Goal: Information Seeking & Learning: Learn about a topic

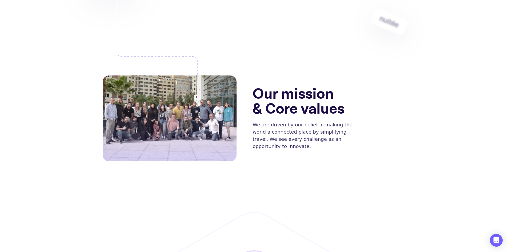
scroll to position [160, 0]
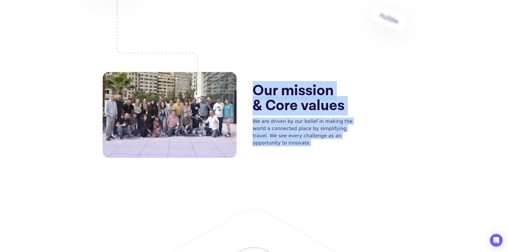
drag, startPoint x: 266, startPoint y: 85, endPoint x: 325, endPoint y: 140, distance: 80.4
click at [325, 140] on div "Our mission & Core values We are driven by our belief in making the world a con…" at bounding box center [254, 99] width 320 height 211
drag, startPoint x: 300, startPoint y: 134, endPoint x: 263, endPoint y: 88, distance: 59.0
click at [263, 88] on div "Our mission & Core values We are driven by our belief in making the world a con…" at bounding box center [329, 115] width 153 height 63
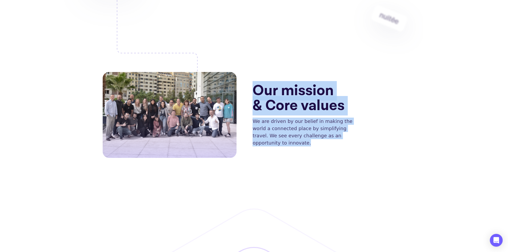
click at [331, 135] on p "We are driven by our belief in making the world a connected place by simplifyin…" at bounding box center [306, 132] width 107 height 29
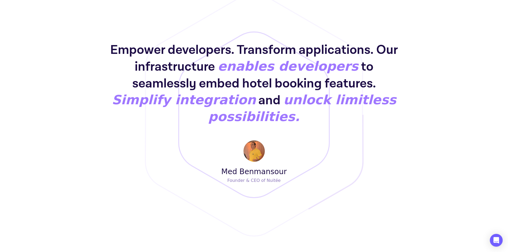
scroll to position [374, 0]
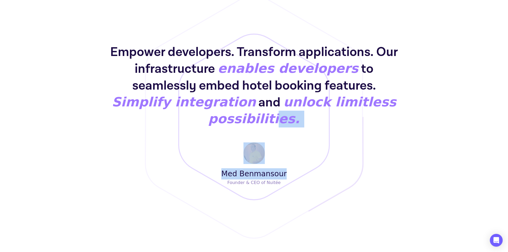
drag, startPoint x: 332, startPoint y: 129, endPoint x: 322, endPoint y: 157, distance: 29.9
click at [323, 157] on div "Empower developers. Transform applications. Our infrastructure enables develope…" at bounding box center [254, 115] width 320 height 142
click at [320, 158] on div "Empower developers. Transform applications. Our infrastructure enables develope…" at bounding box center [254, 115] width 320 height 142
drag, startPoint x: 295, startPoint y: 159, endPoint x: 227, endPoint y: 149, distance: 69.5
click at [228, 149] on div "Empower developers. Transform applications. Our infrastructure enables develope…" at bounding box center [254, 115] width 320 height 142
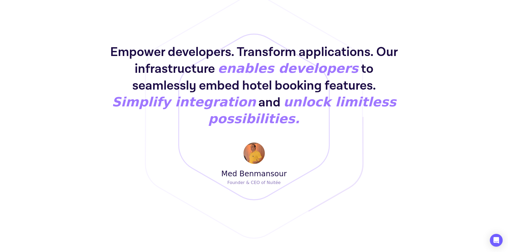
click at [208, 153] on div "Empower developers. Transform applications. Our infrastructure enables develope…" at bounding box center [254, 115] width 320 height 142
drag, startPoint x: 231, startPoint y: 150, endPoint x: 298, endPoint y: 173, distance: 70.6
click at [298, 173] on div "Empower developers. Transform applications. Our infrastructure enables develope…" at bounding box center [254, 117] width 508 height 252
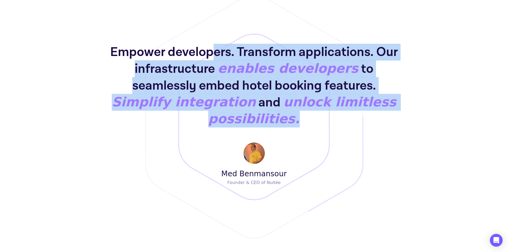
drag, startPoint x: 290, startPoint y: 69, endPoint x: 212, endPoint y: 44, distance: 82.3
click at [212, 44] on h1 "Empower developers. Transform applications. Our infrastructure enables develope…" at bounding box center [254, 85] width 303 height 83
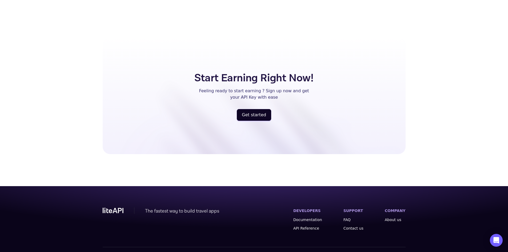
scroll to position [1281, 0]
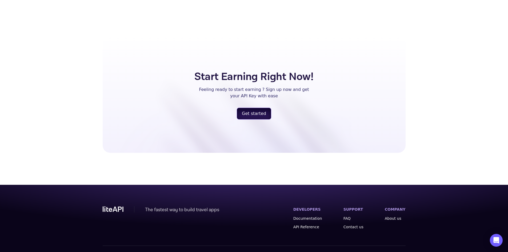
click at [259, 108] on button "Get started" at bounding box center [254, 114] width 34 height 12
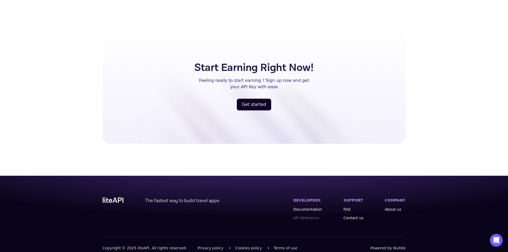
click at [313, 215] on link "API Reference" at bounding box center [307, 217] width 29 height 5
